Goal: Information Seeking & Learning: Check status

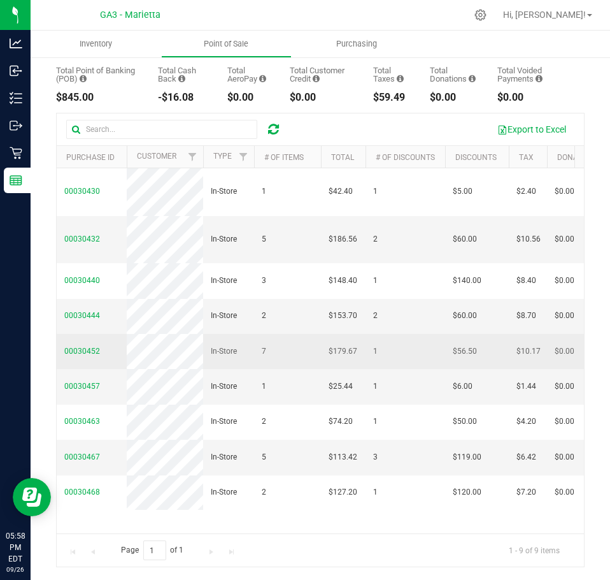
scroll to position [71, 0]
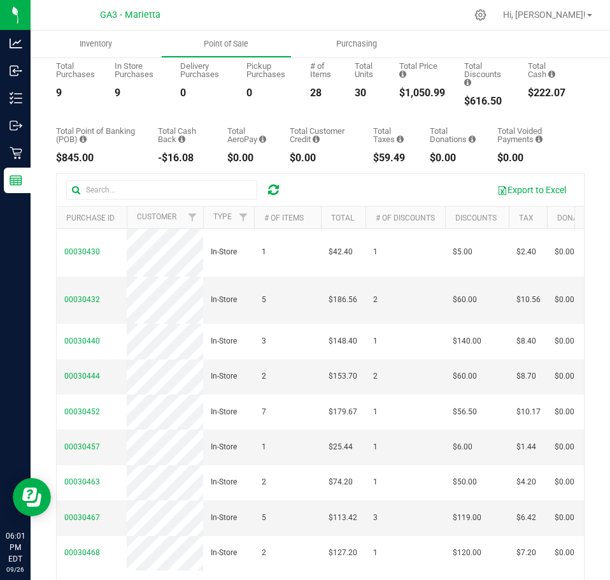
scroll to position [17, 0]
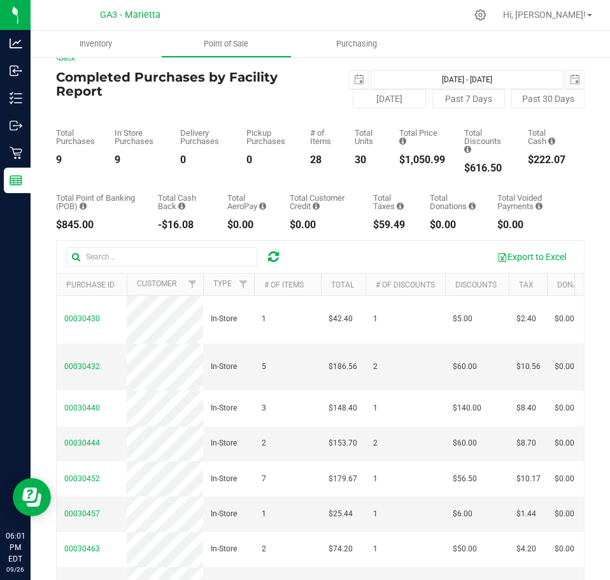
click at [325, 194] on div "Total Customer Credit" at bounding box center [322, 202] width 64 height 17
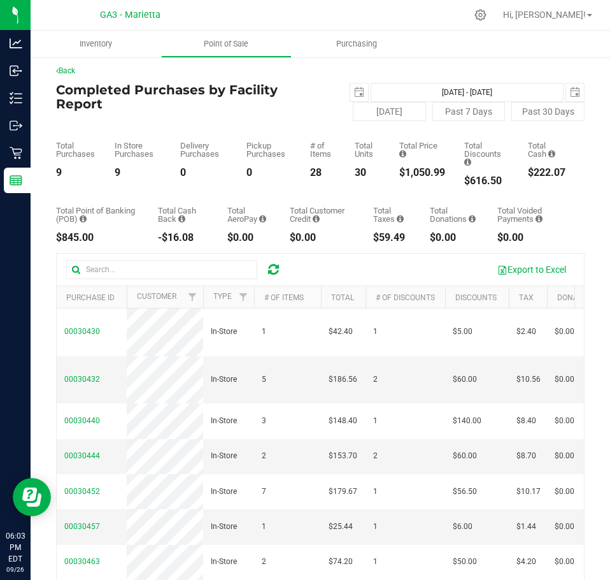
scroll to position [0, 0]
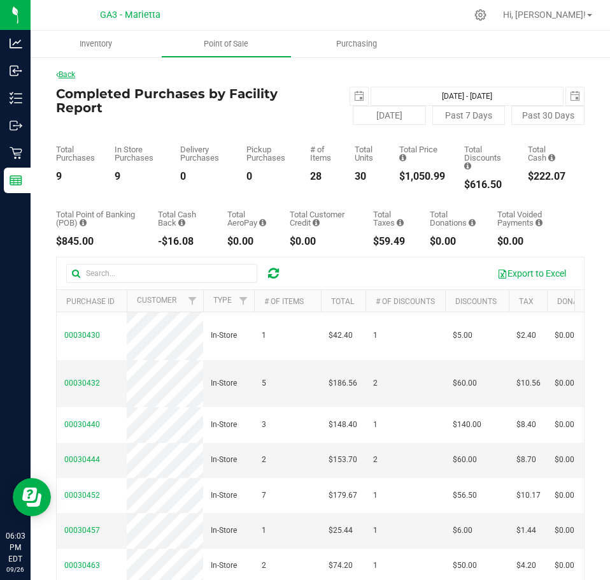
click at [63, 75] on link "Back" at bounding box center [65, 74] width 19 height 9
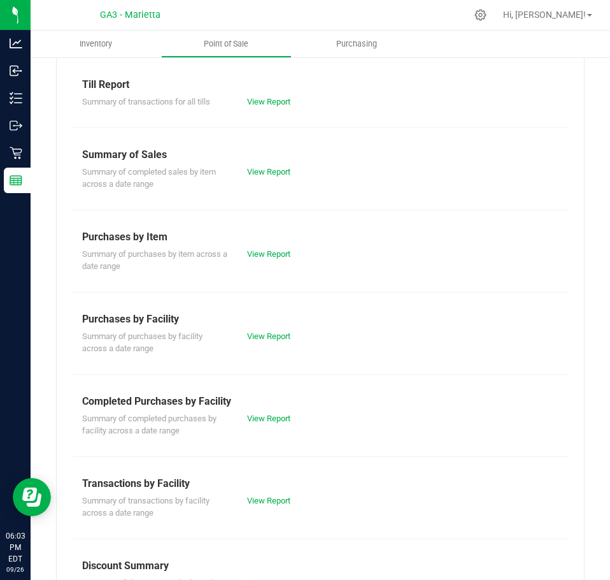
scroll to position [64, 0]
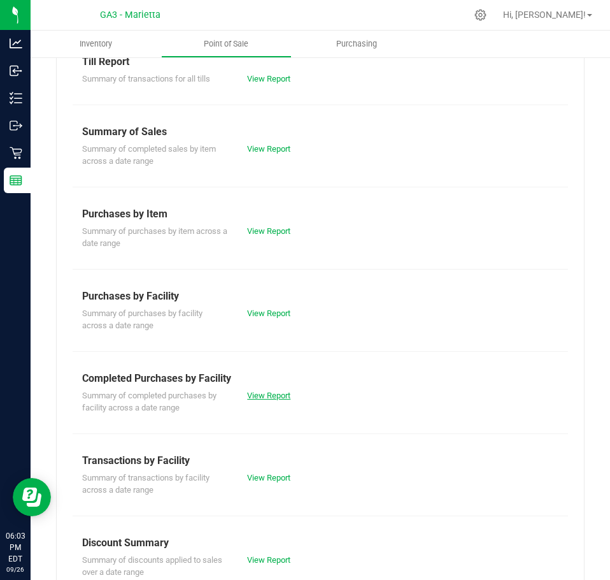
click at [254, 392] on link "View Report" at bounding box center [268, 395] width 43 height 10
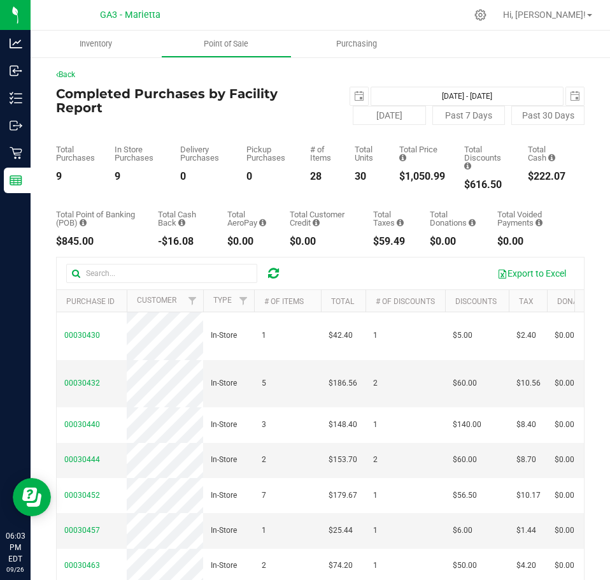
click at [402, 241] on div "$59.49" at bounding box center [392, 241] width 38 height 10
click at [401, 241] on div "$59.49" at bounding box center [392, 241] width 38 height 10
click at [347, 243] on div "$0.00" at bounding box center [322, 241] width 64 height 10
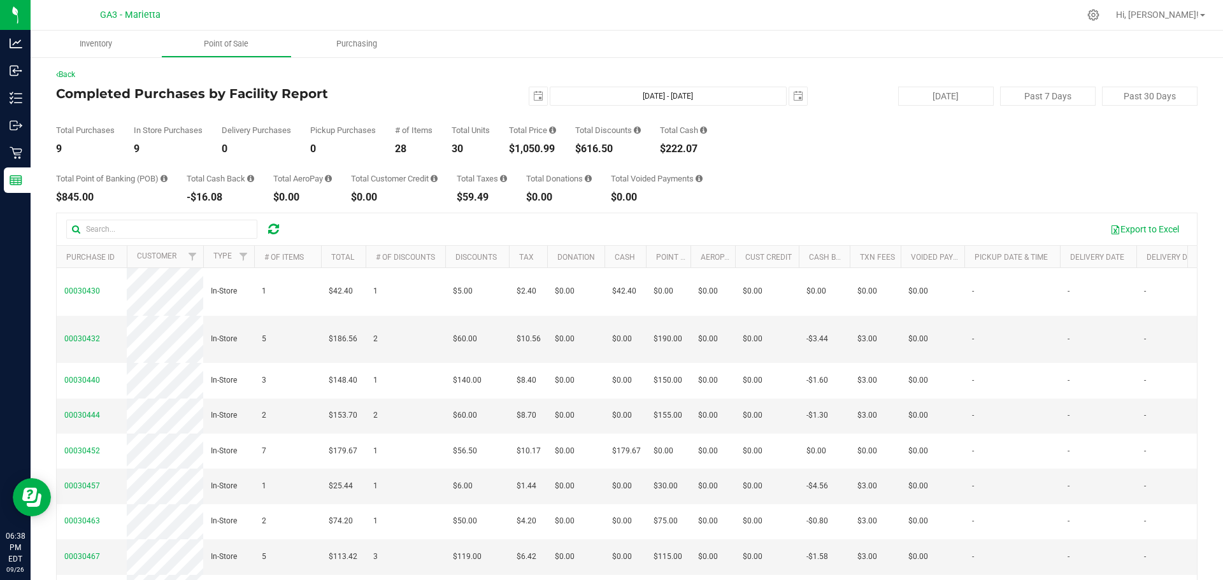
click at [273, 225] on icon at bounding box center [273, 229] width 11 height 13
